Goal: Information Seeking & Learning: Find specific fact

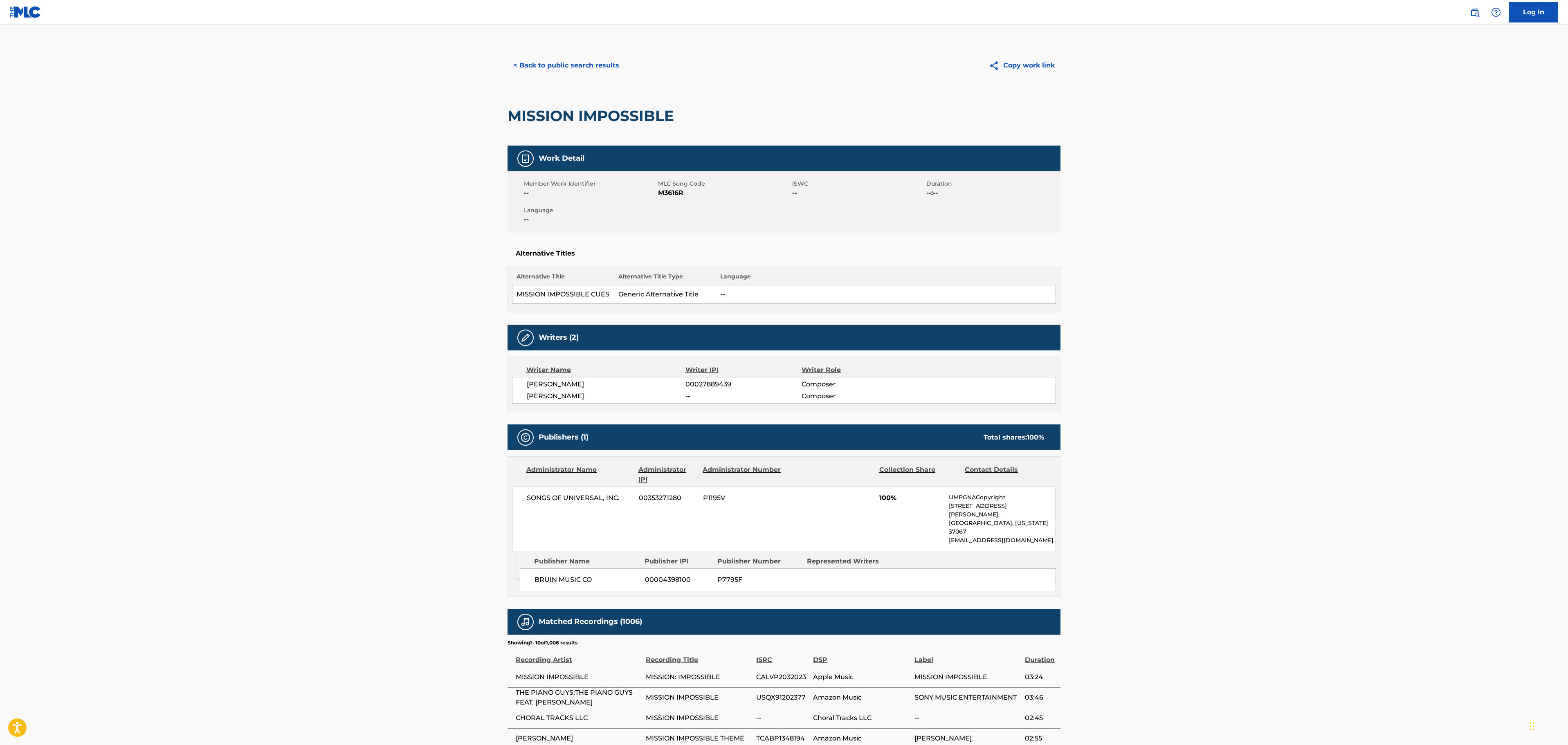
click at [574, 77] on div "< Back to public search results Copy work link" at bounding box center [784, 65] width 553 height 41
click at [576, 60] on button "< Back to public search results" at bounding box center [566, 66] width 117 height 21
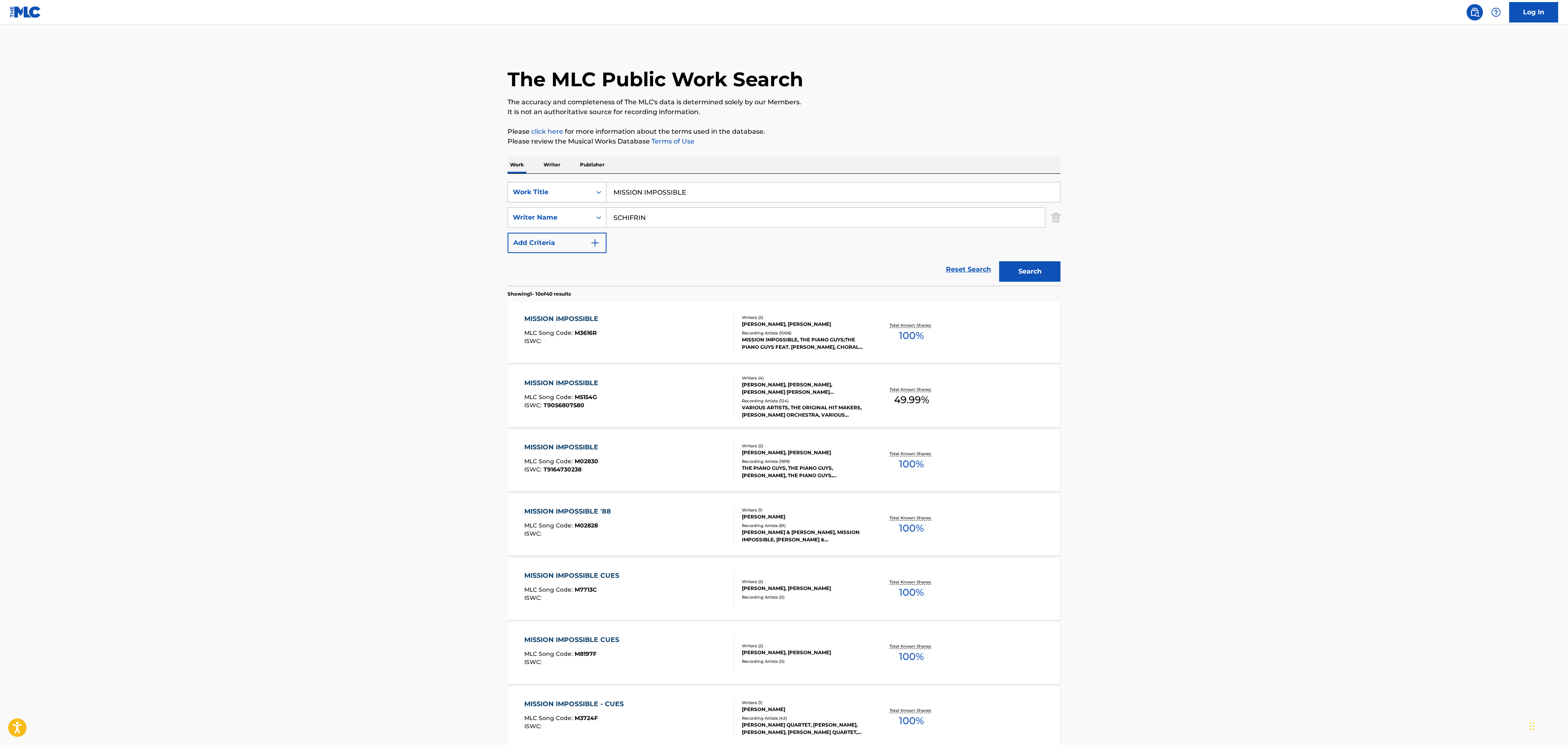
drag, startPoint x: 702, startPoint y: 195, endPoint x: 537, endPoint y: 193, distance: 165.0
click at [533, 193] on div "SearchWithCriteria6b8a4b05-8562-4a59-b4c9-22c12b58c612 Work Title MISSION IMPOS…" at bounding box center [784, 192] width 553 height 21
paste input "SOULJAS"
type input "SOULJAS"
click at [954, 222] on input "SCHIFRIN" at bounding box center [825, 217] width 438 height 19
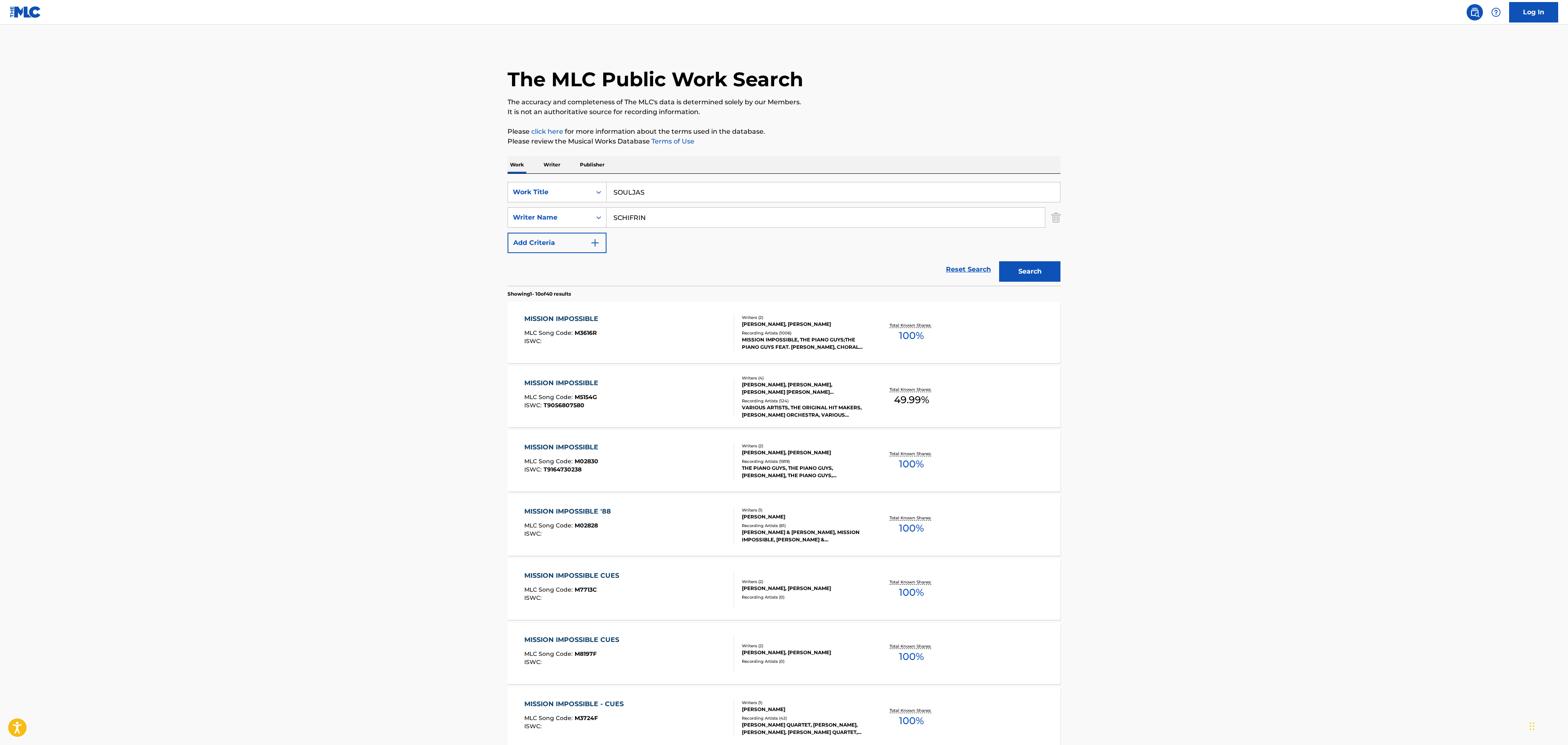
click at [661, 223] on input "SCHIFRIN" at bounding box center [825, 217] width 438 height 19
drag, startPoint x: 675, startPoint y: 221, endPoint x: 533, endPoint y: 222, distance: 142.0
click at [533, 222] on div "SearchWithCriteria37ac55b2-ecb8-40f0-a303-16cf3fe91fa4 Writer Name SCHIFRIN" at bounding box center [784, 218] width 553 height 21
paste input "[PERSON_NAME]"
type input "[PERSON_NAME]"
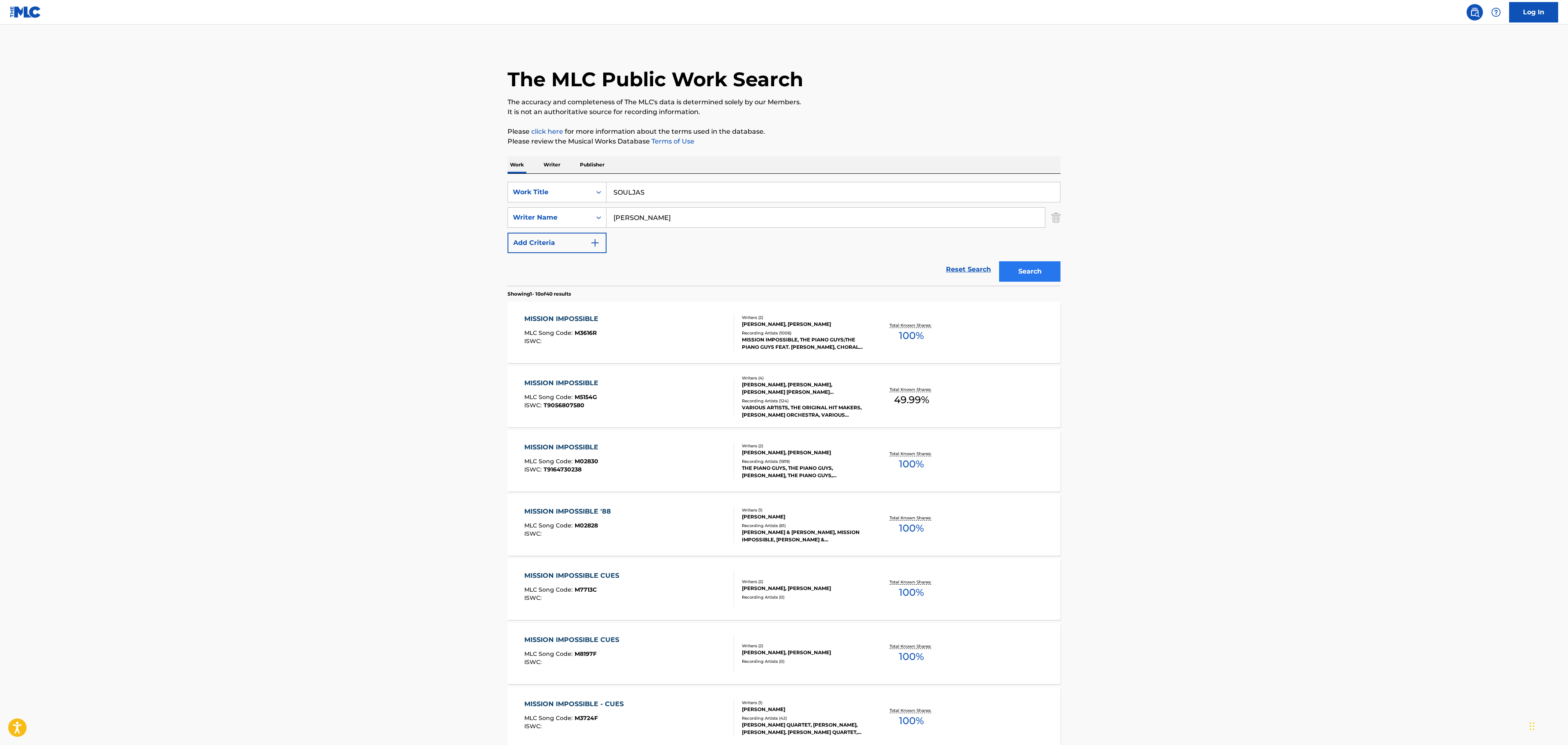
drag, startPoint x: 1272, startPoint y: 299, endPoint x: 1043, endPoint y: 266, distance: 231.4
click at [1268, 299] on main "The MLC Public Work Search The accuracy and completeness of The MLC's data is d…" at bounding box center [784, 506] width 1568 height 963
click at [1031, 268] on button "Search" at bounding box center [1029, 271] width 61 height 21
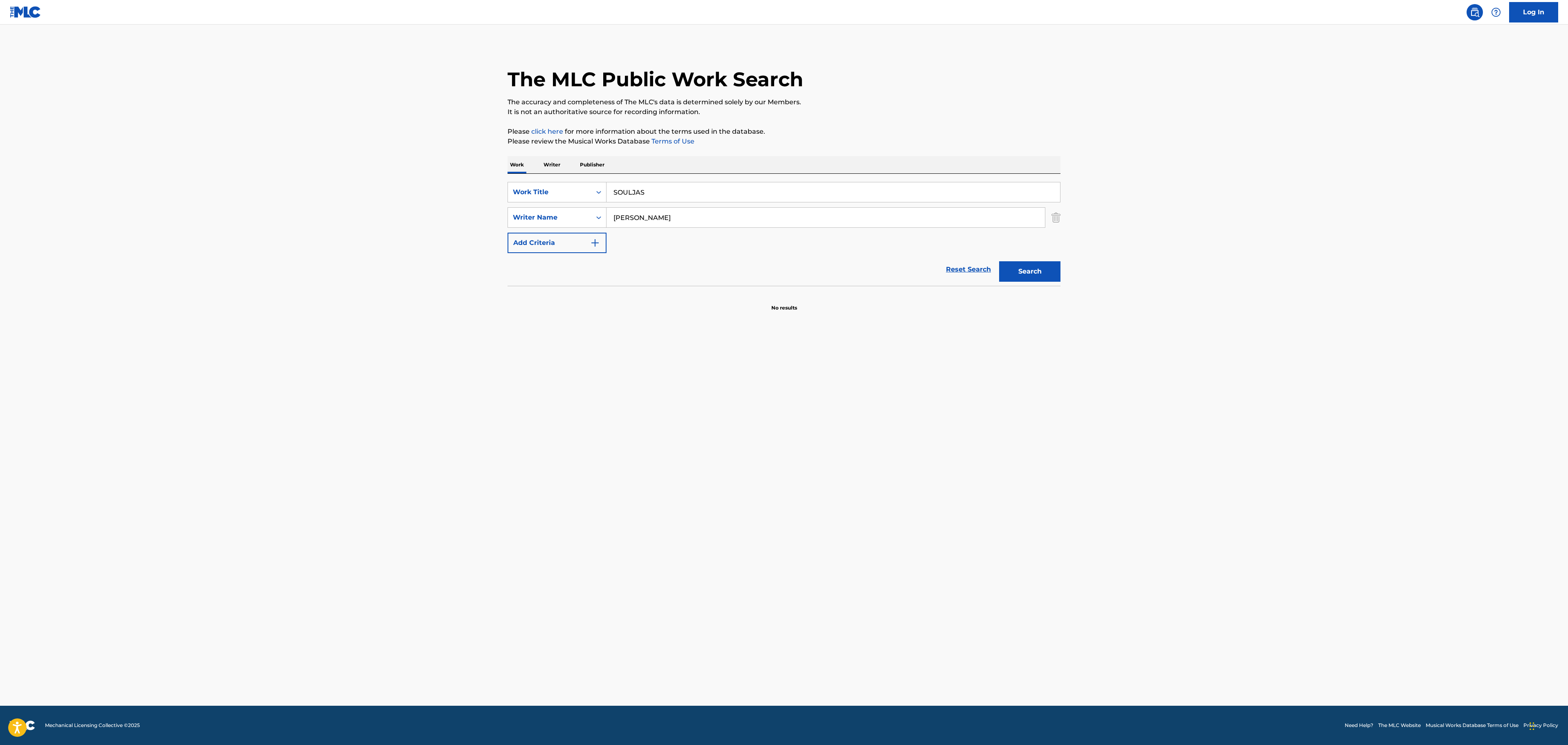
drag, startPoint x: 662, startPoint y: 219, endPoint x: 396, endPoint y: 186, distance: 268.0
click at [396, 186] on main "The MLC Public Work Search The accuracy and completeness of The MLC's data is d…" at bounding box center [784, 365] width 1568 height 681
click at [999, 261] on button "Search" at bounding box center [1029, 271] width 61 height 21
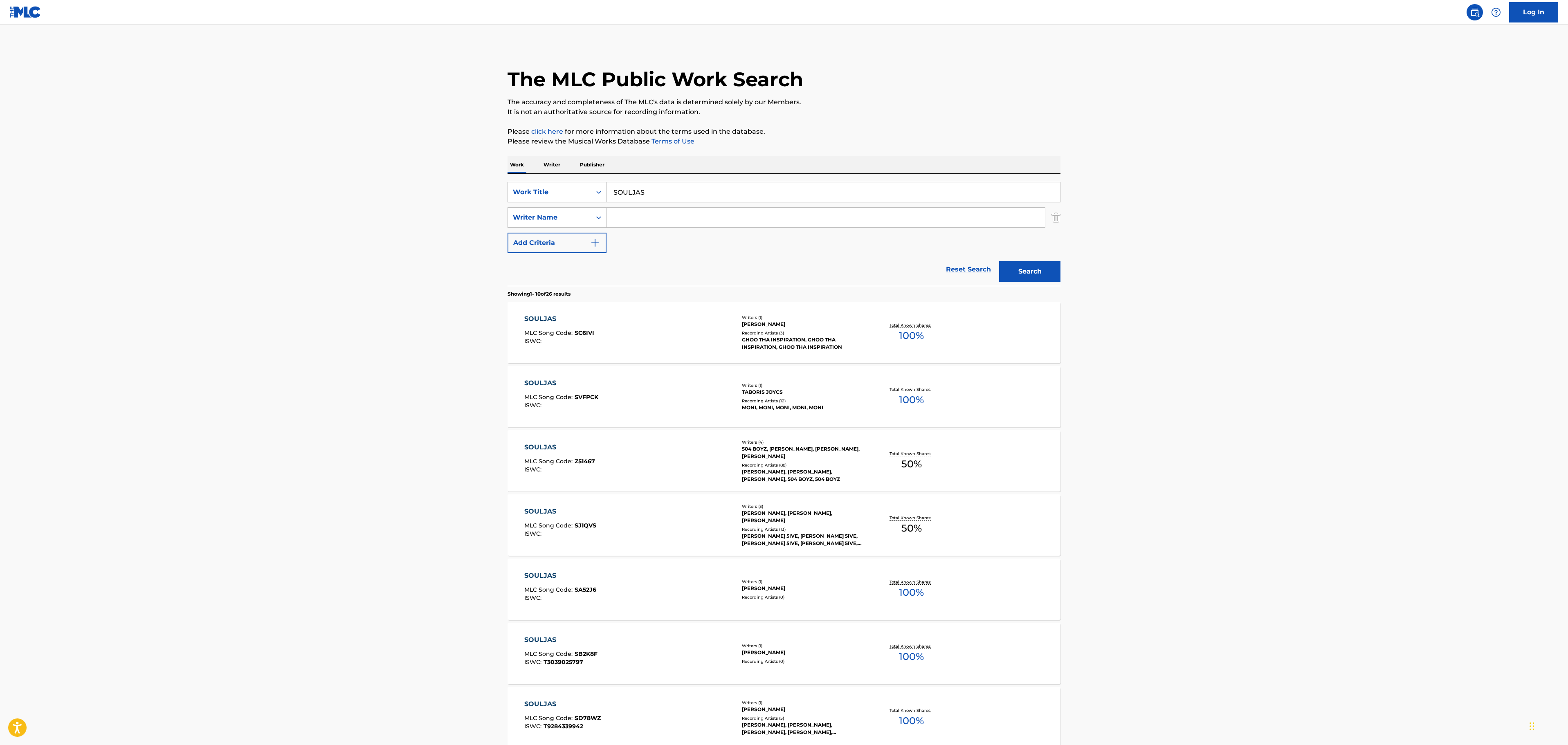
click at [811, 462] on div "Recording Artists ( 88 )" at bounding box center [803, 465] width 124 height 6
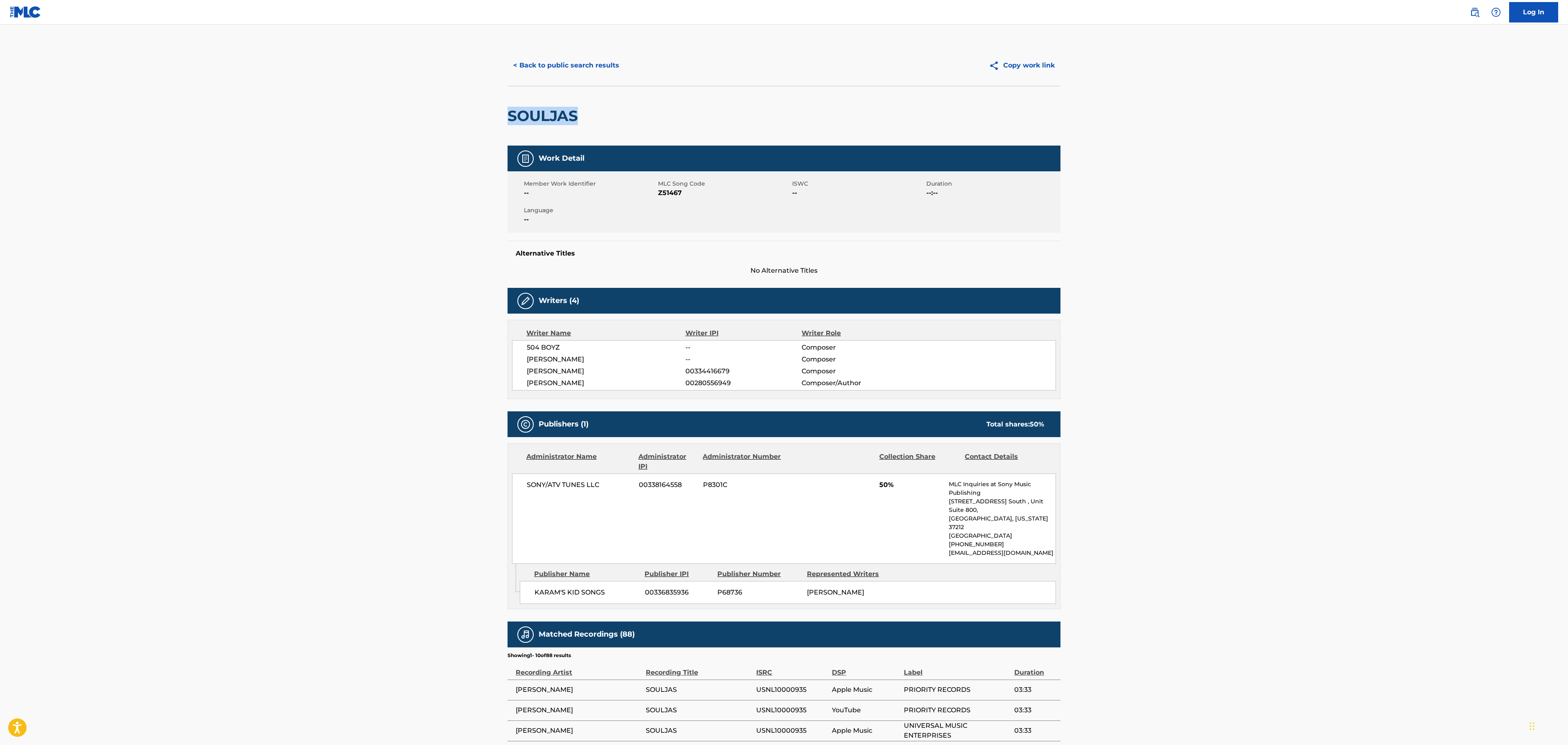
drag, startPoint x: 574, startPoint y: 114, endPoint x: 511, endPoint y: 112, distance: 63.0
click at [511, 112] on h2 "SOULJAS" at bounding box center [545, 116] width 74 height 18
copy h2 "SOULJAS"
click at [538, 58] on button "< Back to public search results" at bounding box center [566, 66] width 117 height 21
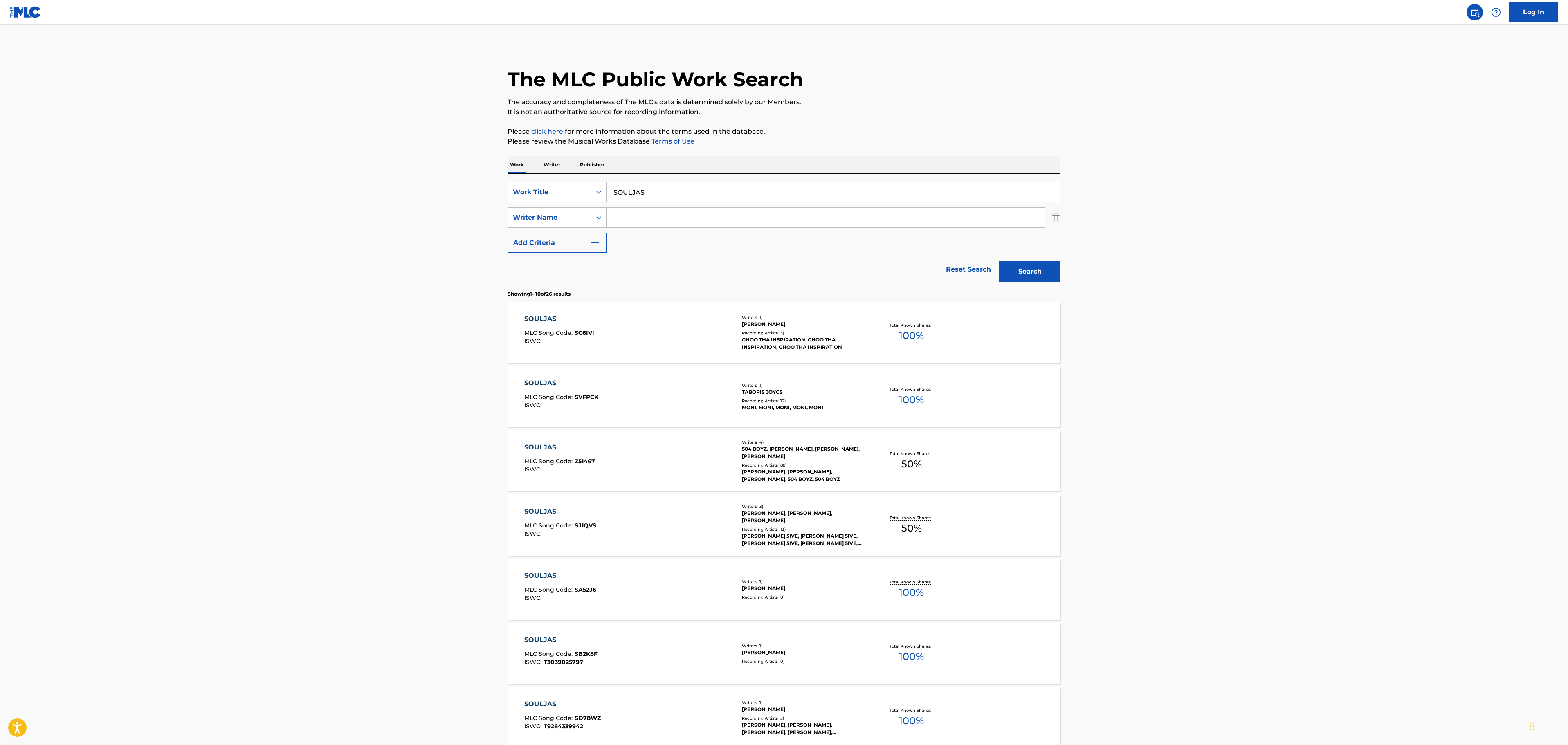
click at [659, 216] on input "Search Form" at bounding box center [825, 217] width 438 height 19
click at [1289, 318] on main "The MLC Public Work Search The accuracy and completeness of The MLC's data is d…" at bounding box center [784, 506] width 1568 height 963
click at [695, 212] on input "Search Form" at bounding box center [825, 217] width 438 height 19
type input "[PERSON_NAME]"
click at [999, 261] on button "Search" at bounding box center [1029, 271] width 61 height 21
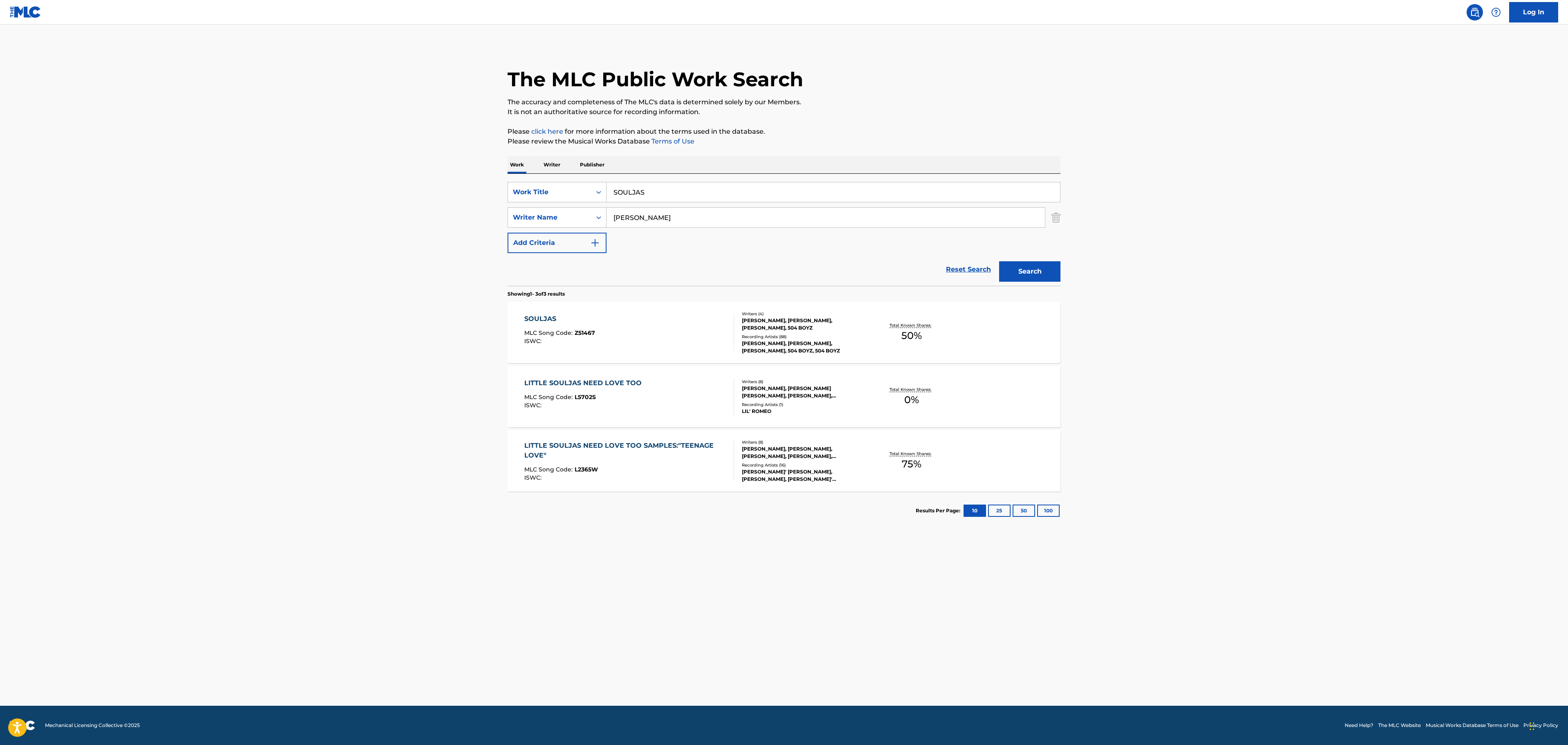
click at [811, 331] on div "[PERSON_NAME], [PERSON_NAME], [PERSON_NAME], 504 BOYZ" at bounding box center [803, 324] width 124 height 15
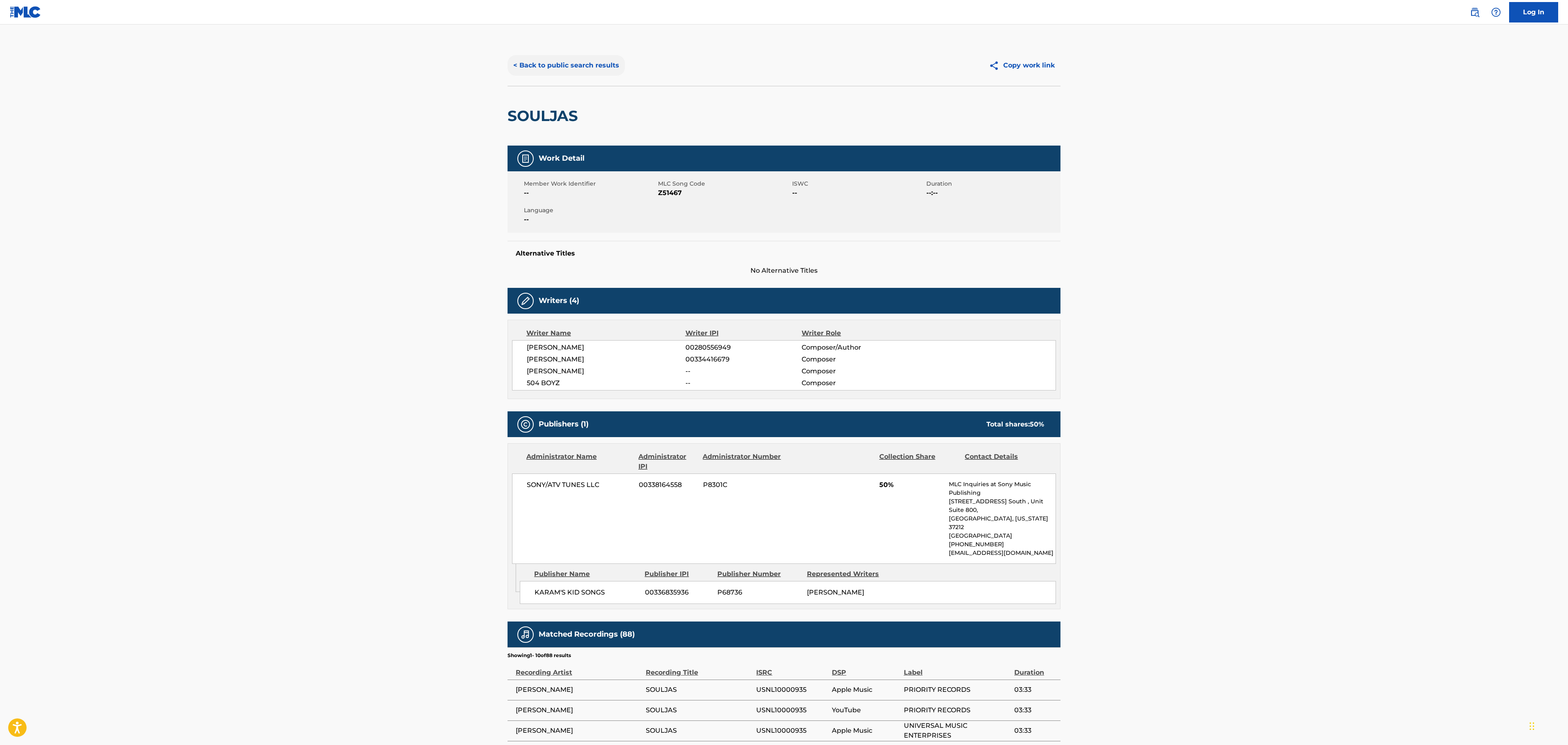
click at [597, 60] on button "< Back to public search results" at bounding box center [566, 66] width 117 height 21
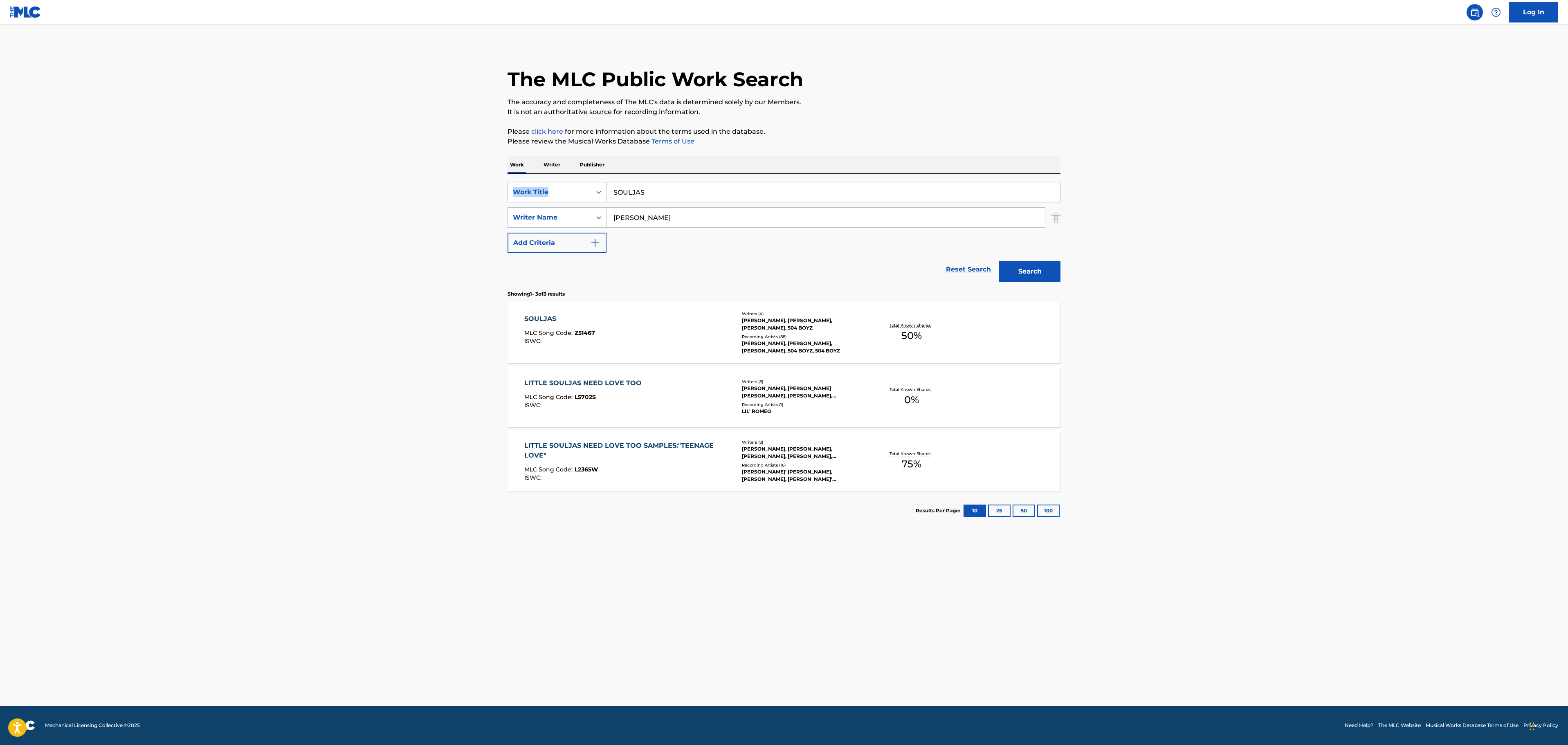
drag, startPoint x: 557, startPoint y: 200, endPoint x: 462, endPoint y: 200, distance: 95.0
click at [462, 200] on main "The MLC Public Work Search The accuracy and completeness of The MLC's data is d…" at bounding box center [784, 365] width 1568 height 681
drag, startPoint x: 704, startPoint y: 183, endPoint x: 642, endPoint y: 200, distance: 64.3
click at [704, 183] on input "SOULJAS" at bounding box center [833, 192] width 453 height 19
drag, startPoint x: 656, startPoint y: 197, endPoint x: 607, endPoint y: 198, distance: 49.0
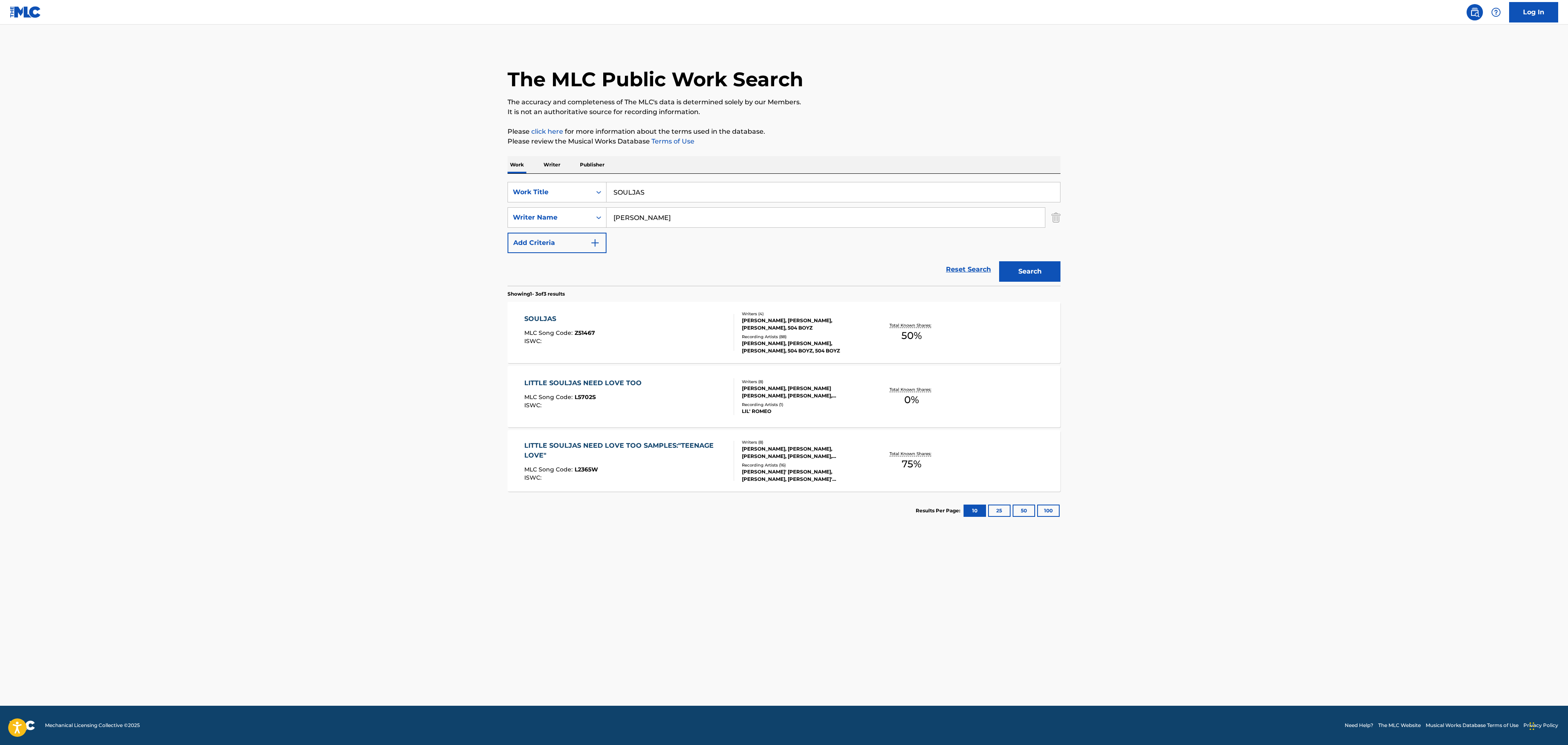
click at [538, 193] on div "SearchWithCriteria6b8a4b05-8562-4a59-b4c9-22c12b58c612 Work Title SOULJAS" at bounding box center [784, 192] width 553 height 21
paste input "game of life"
type input "game of life"
drag, startPoint x: 655, startPoint y: 231, endPoint x: 415, endPoint y: 226, distance: 240.1
click at [421, 228] on main "The MLC Public Work Search The accuracy and completeness of The MLC's data is d…" at bounding box center [784, 365] width 1568 height 681
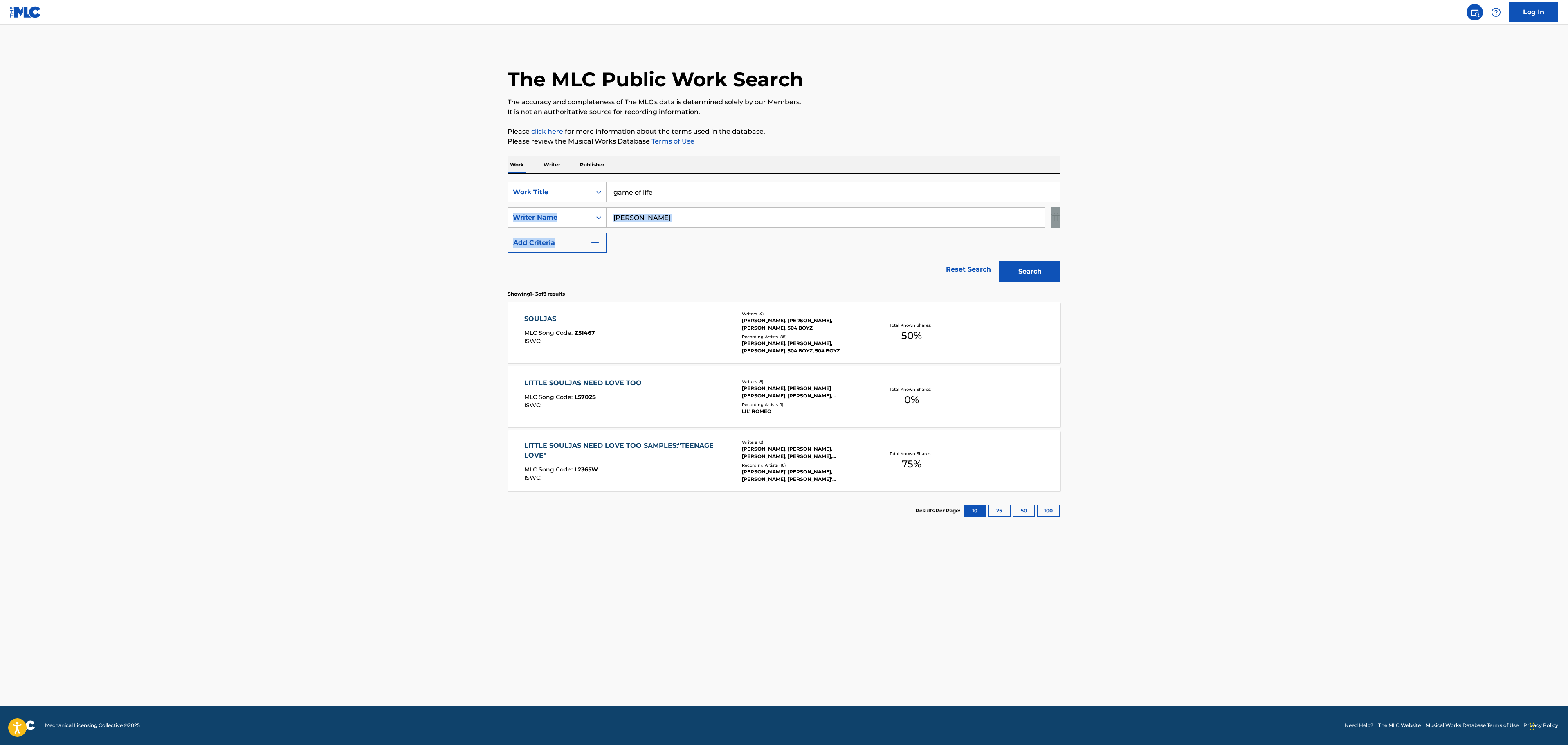
drag, startPoint x: 661, startPoint y: 234, endPoint x: 661, endPoint y: 215, distance: 19.0
click at [661, 233] on div "SearchWithCriteria6b8a4b05-8562-4a59-b4c9-22c12b58c612 Work Title game of life …" at bounding box center [784, 217] width 553 height 71
drag, startPoint x: 656, startPoint y: 219, endPoint x: 655, endPoint y: 214, distance: 5.1
click at [656, 219] on input "[PERSON_NAME]" at bounding box center [825, 217] width 438 height 19
drag, startPoint x: 645, startPoint y: 221, endPoint x: 567, endPoint y: 223, distance: 78.0
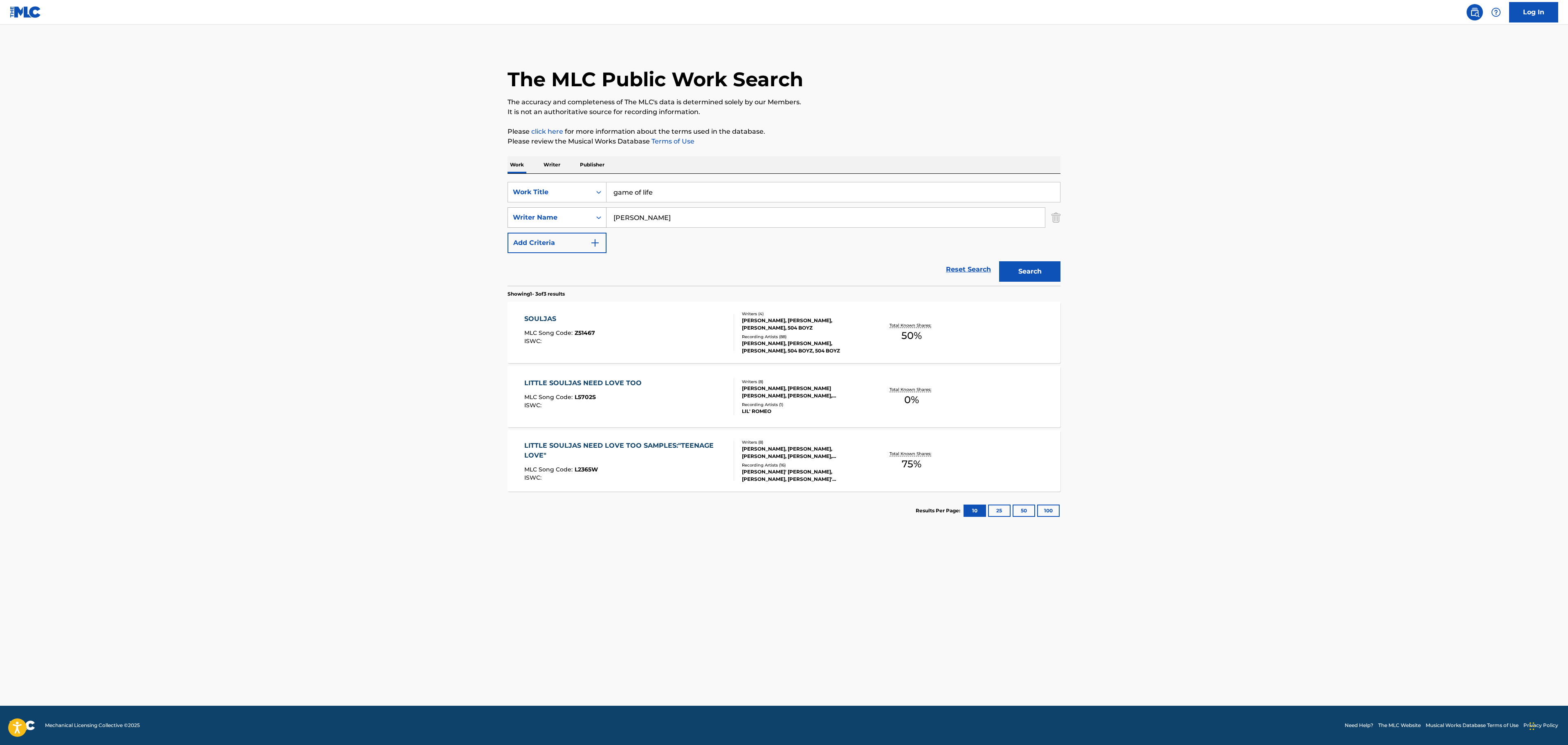
click at [568, 223] on div "SearchWithCriteria37ac55b2-ecb8-40f0-a303-16cf3fe91fa4 Writer Name [PERSON_NAME]" at bounding box center [784, 218] width 553 height 21
click at [999, 261] on button "Search" at bounding box center [1029, 271] width 61 height 21
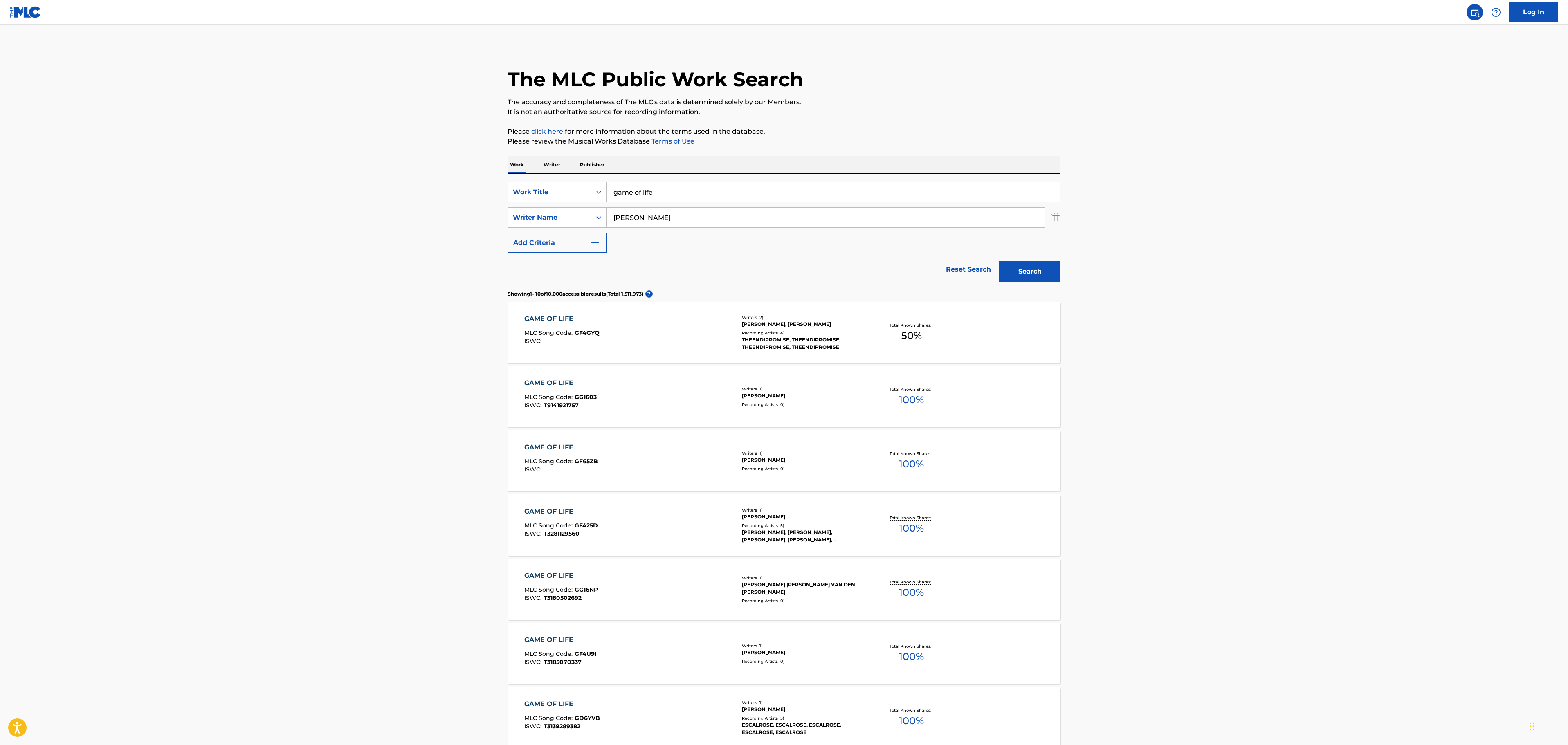
type input "[PERSON_NAME]"
click at [999, 261] on button "Search" at bounding box center [1029, 271] width 61 height 21
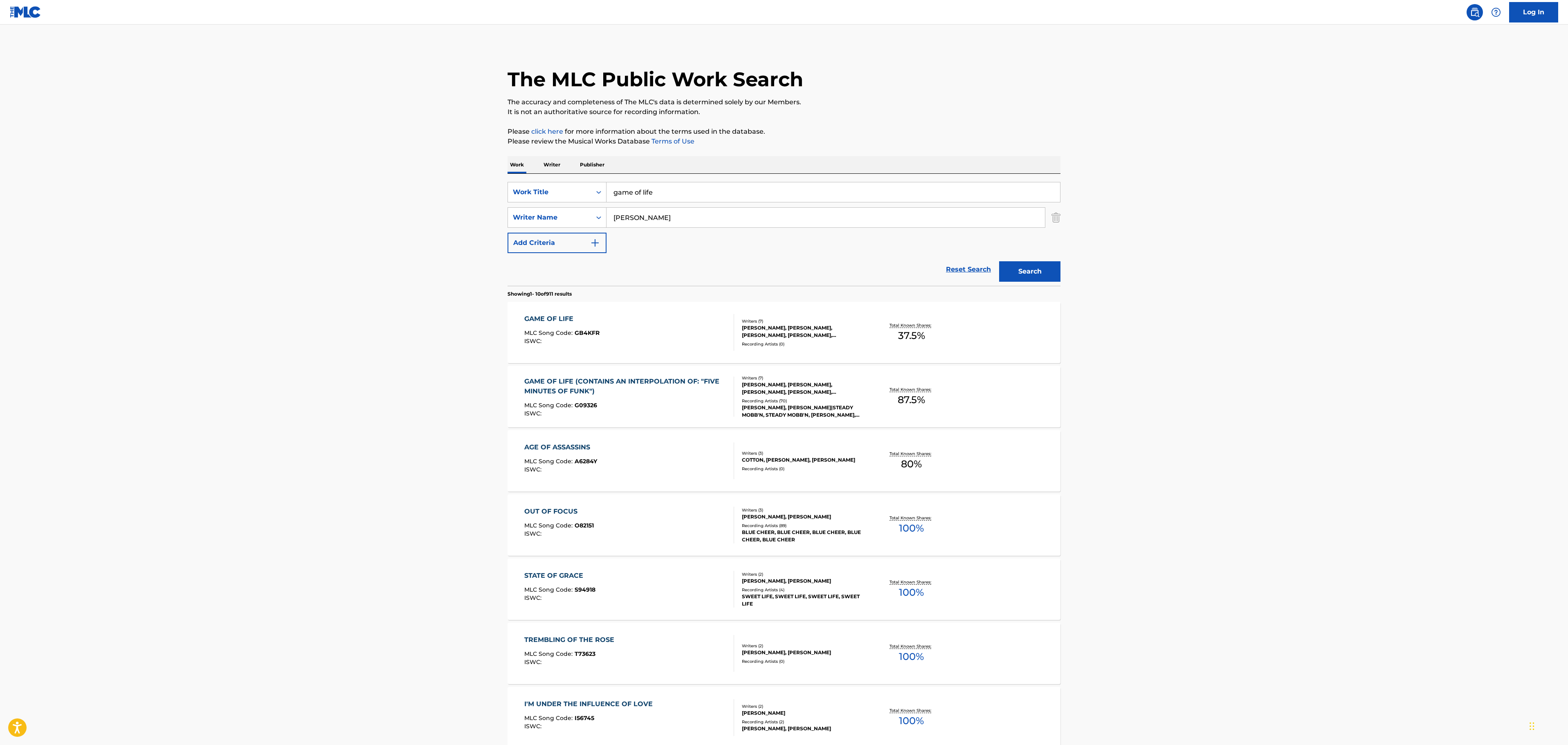
click at [653, 400] on div "GAME OF LIFE (CONTAINS AN INTERPOLATION OF: "FIVE MINUTES OF FUNK") MLC Song Co…" at bounding box center [626, 397] width 203 height 40
click at [664, 321] on div "GAME OF LIFE MLC Song Code : GB4KFR ISWC :" at bounding box center [629, 332] width 210 height 37
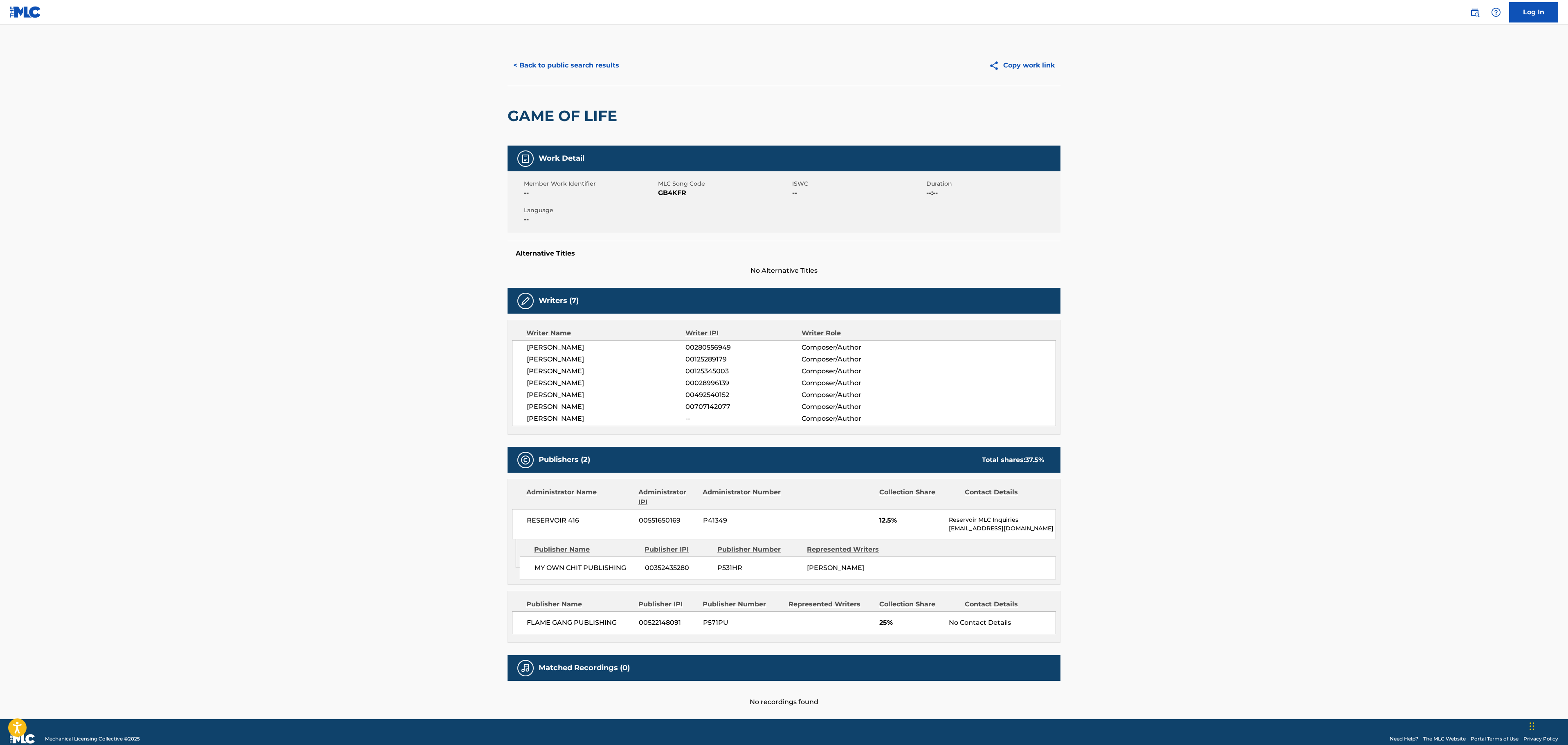
click at [1104, 410] on main "< Back to public search results Copy work link GAME OF LIFE Work Detail Member …" at bounding box center [784, 372] width 1568 height 695
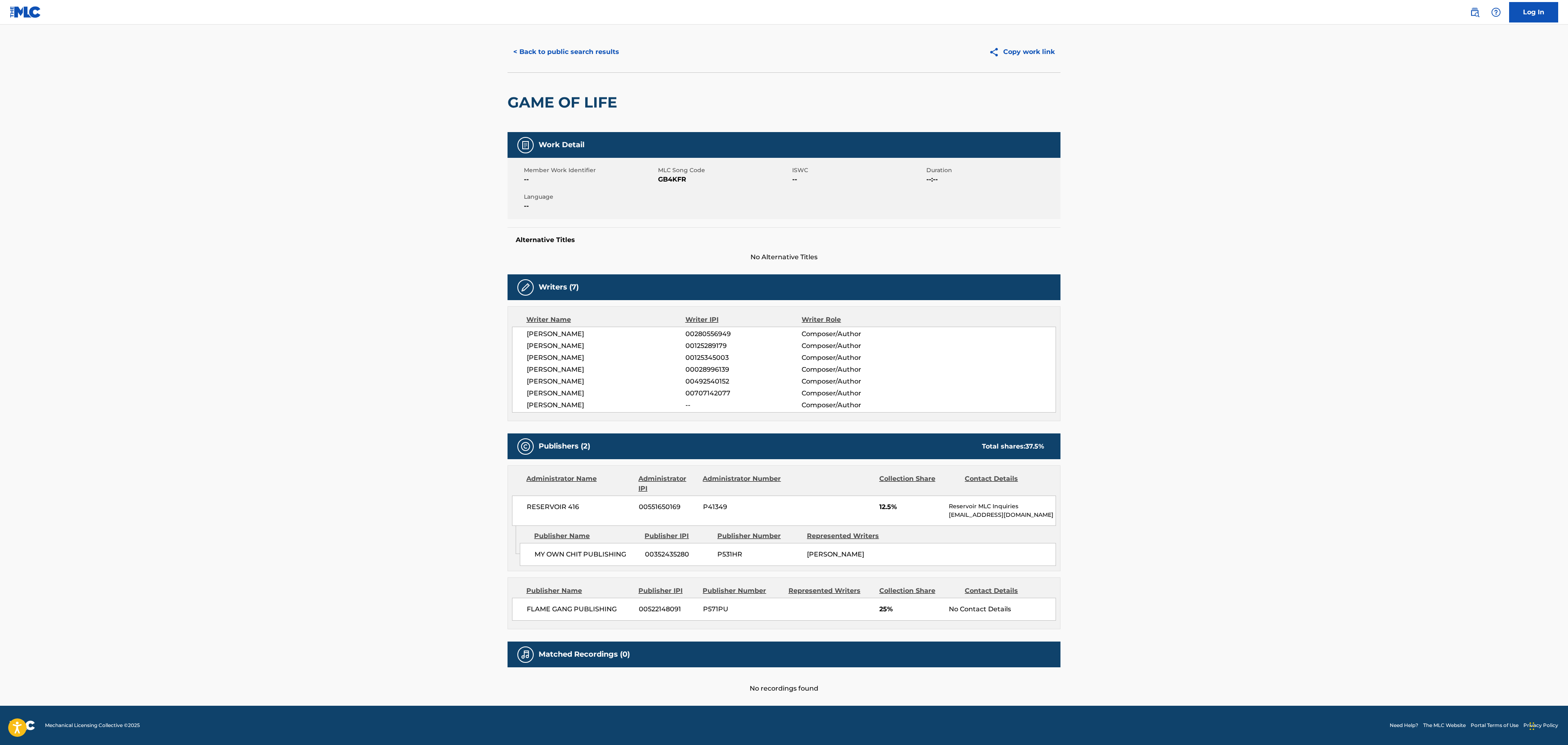
click at [1221, 254] on main "< Back to public search results Copy work link GAME OF LIFE Work Detail Member …" at bounding box center [784, 359] width 1568 height 695
click at [1155, 514] on main "< Back to public search results Copy work link GAME OF LIFE Work Detail Member …" at bounding box center [784, 359] width 1568 height 695
